Goal: Task Accomplishment & Management: Manage account settings

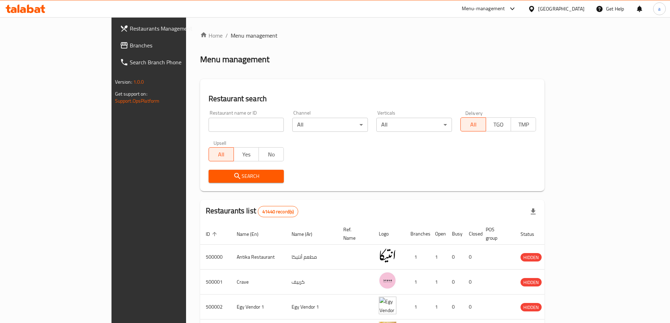
click at [130, 42] on span "Branches" at bounding box center [174, 45] width 88 height 8
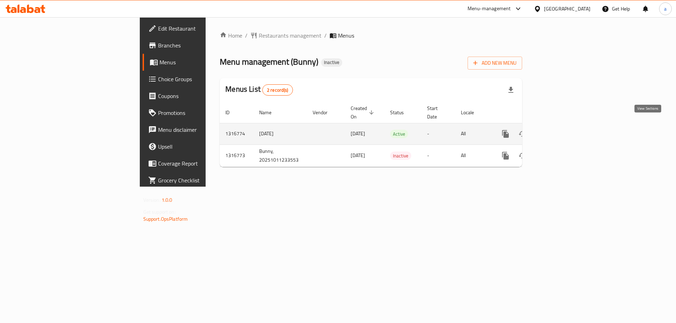
click at [560, 130] on icon "enhanced table" at bounding box center [556, 134] width 8 height 8
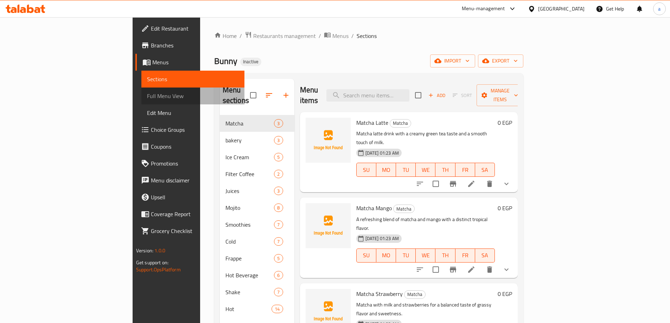
click at [147, 93] on span "Full Menu View" at bounding box center [193, 96] width 92 height 8
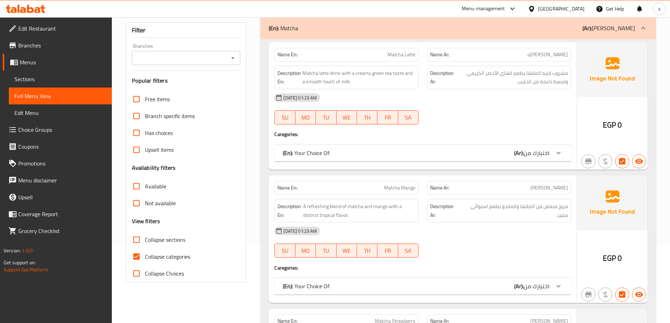
scroll to position [176, 0]
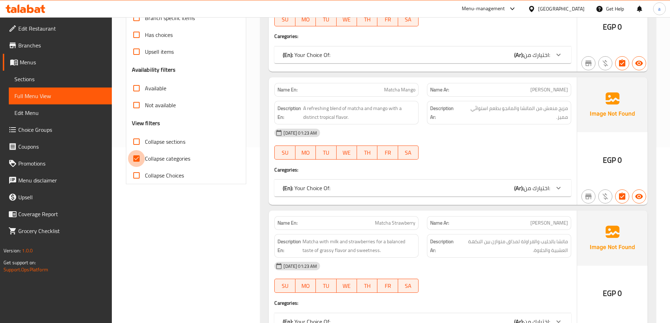
click at [144, 161] on input "Collapse categories" at bounding box center [136, 158] width 17 height 17
checkbox input "false"
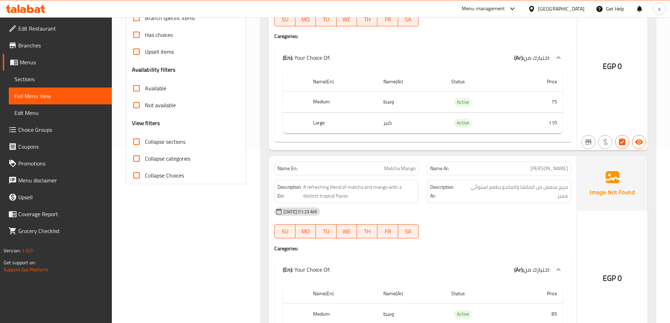
scroll to position [0, 0]
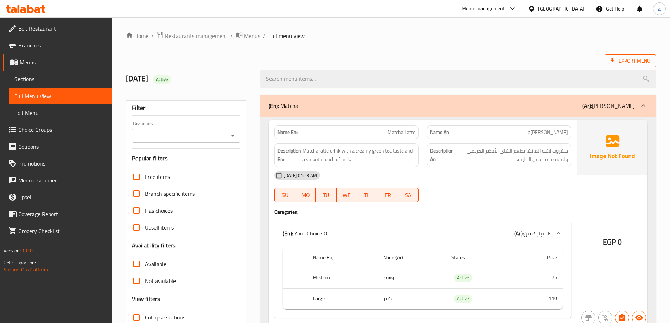
click at [611, 62] on icon at bounding box center [612, 60] width 7 height 7
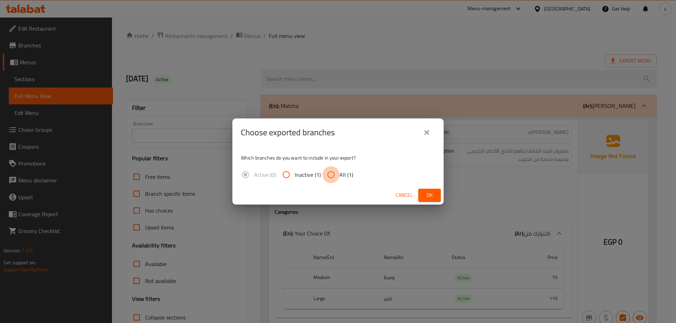
click at [330, 180] on input "All (1)" at bounding box center [330, 174] width 17 height 17
radio input "true"
click at [438, 190] on button "Ok" at bounding box center [429, 195] width 23 height 13
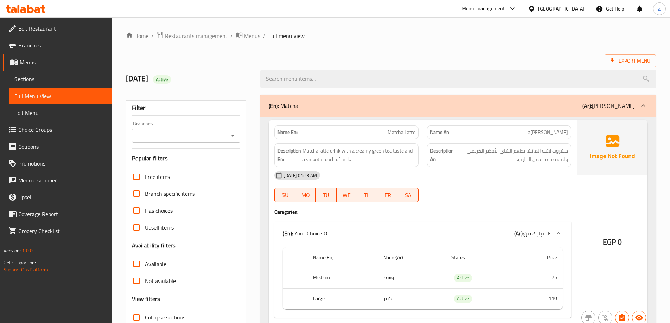
click at [16, 76] on span "Sections" at bounding box center [60, 79] width 92 height 8
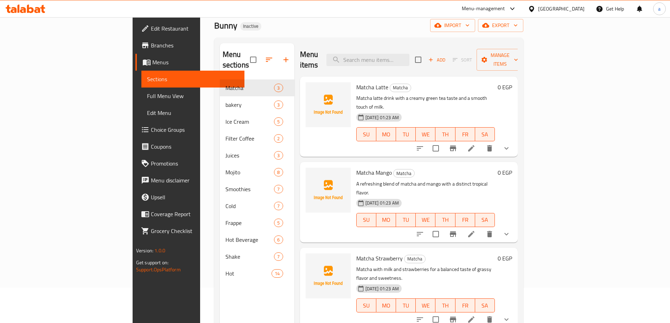
scroll to position [99, 0]
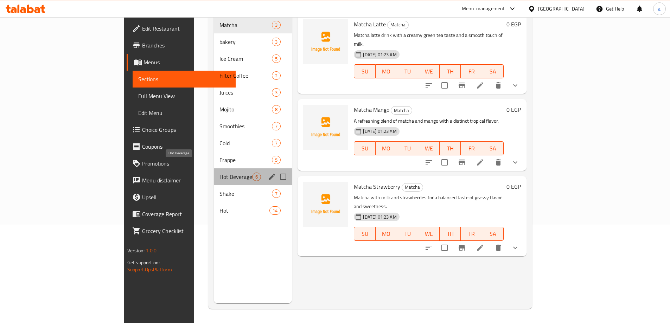
click at [220, 173] on span "Hot Beverage" at bounding box center [236, 177] width 33 height 8
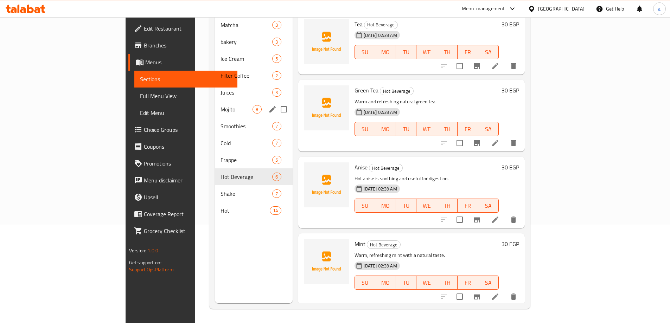
click at [215, 105] on div "Mojito 8" at bounding box center [253, 109] width 77 height 17
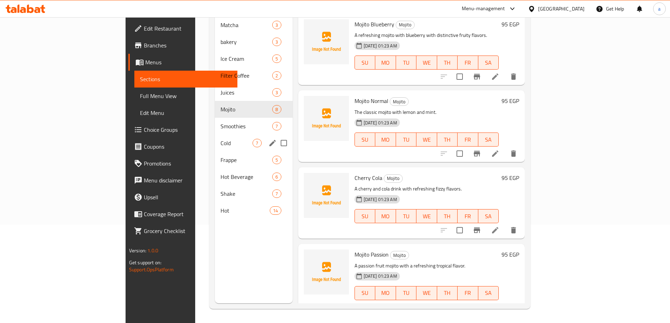
click at [215, 139] on div "Cold 7" at bounding box center [253, 143] width 77 height 17
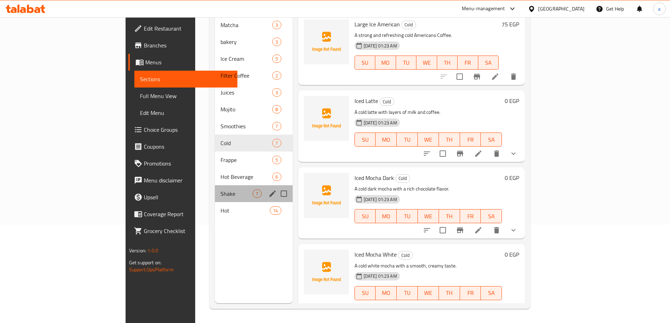
click at [215, 185] on div "Shake 7" at bounding box center [253, 193] width 77 height 17
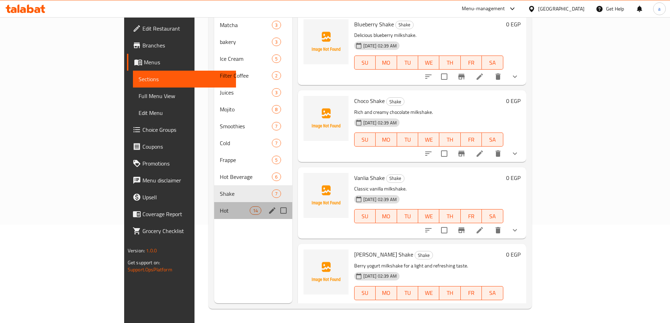
click at [214, 202] on div "Hot 14" at bounding box center [253, 210] width 78 height 17
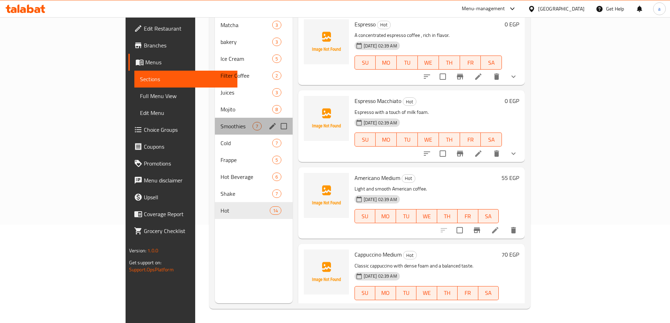
click at [221, 122] on span "Smoothies" at bounding box center [237, 126] width 32 height 8
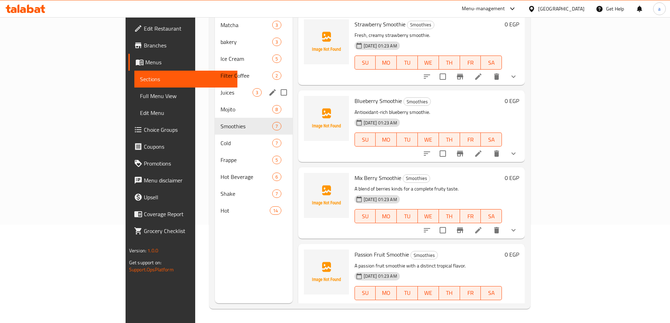
drag, startPoint x: 171, startPoint y: 87, endPoint x: 177, endPoint y: 59, distance: 29.1
click at [215, 85] on div "Juices 3" at bounding box center [253, 92] width 77 height 17
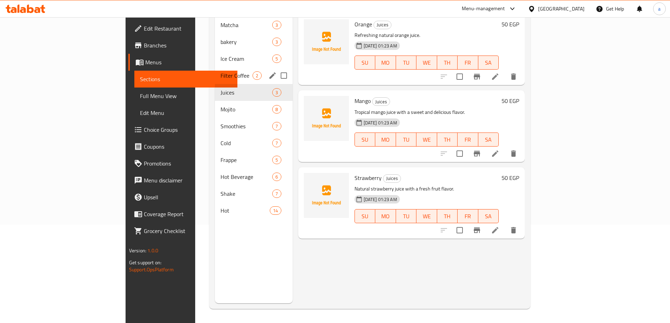
click at [215, 67] on div "Filter Coffee 2" at bounding box center [253, 75] width 77 height 17
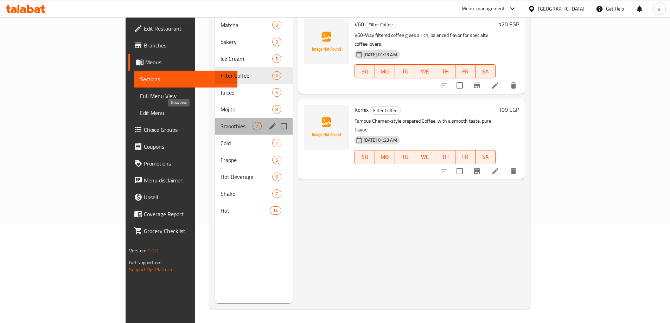
click at [221, 122] on span "Smoothies" at bounding box center [237, 126] width 32 height 8
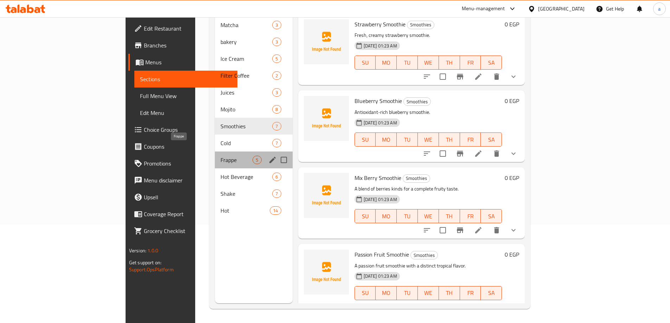
click at [221, 156] on span "Frappe" at bounding box center [237, 160] width 32 height 8
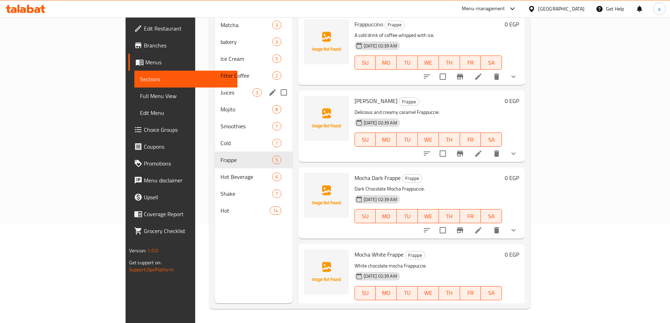
click at [221, 88] on span "Juices" at bounding box center [237, 92] width 32 height 8
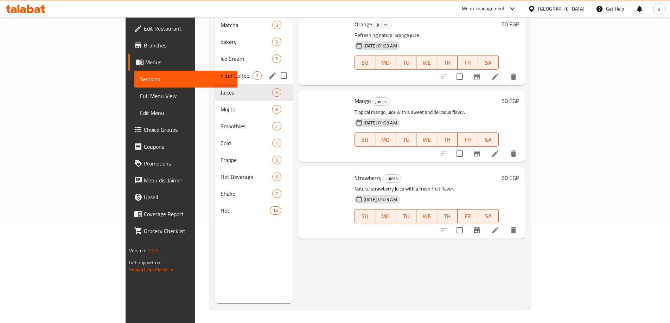
click at [221, 71] on span "Filter Coffee" at bounding box center [237, 75] width 32 height 8
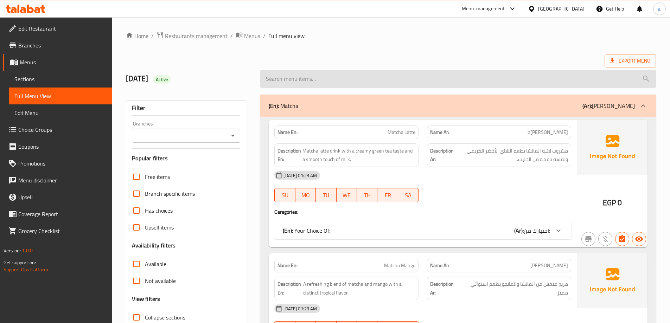
click at [416, 70] on input "search" at bounding box center [458, 79] width 396 height 18
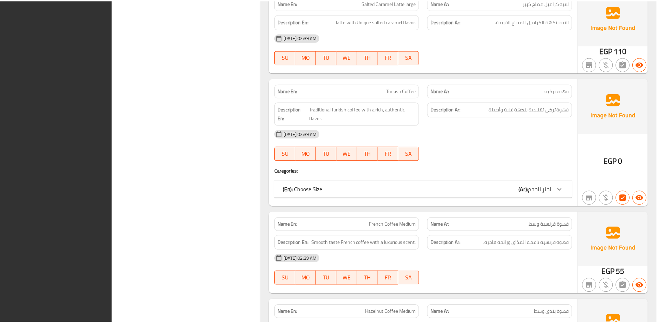
scroll to position [7658, 0]
